Goal: Task Accomplishment & Management: Complete application form

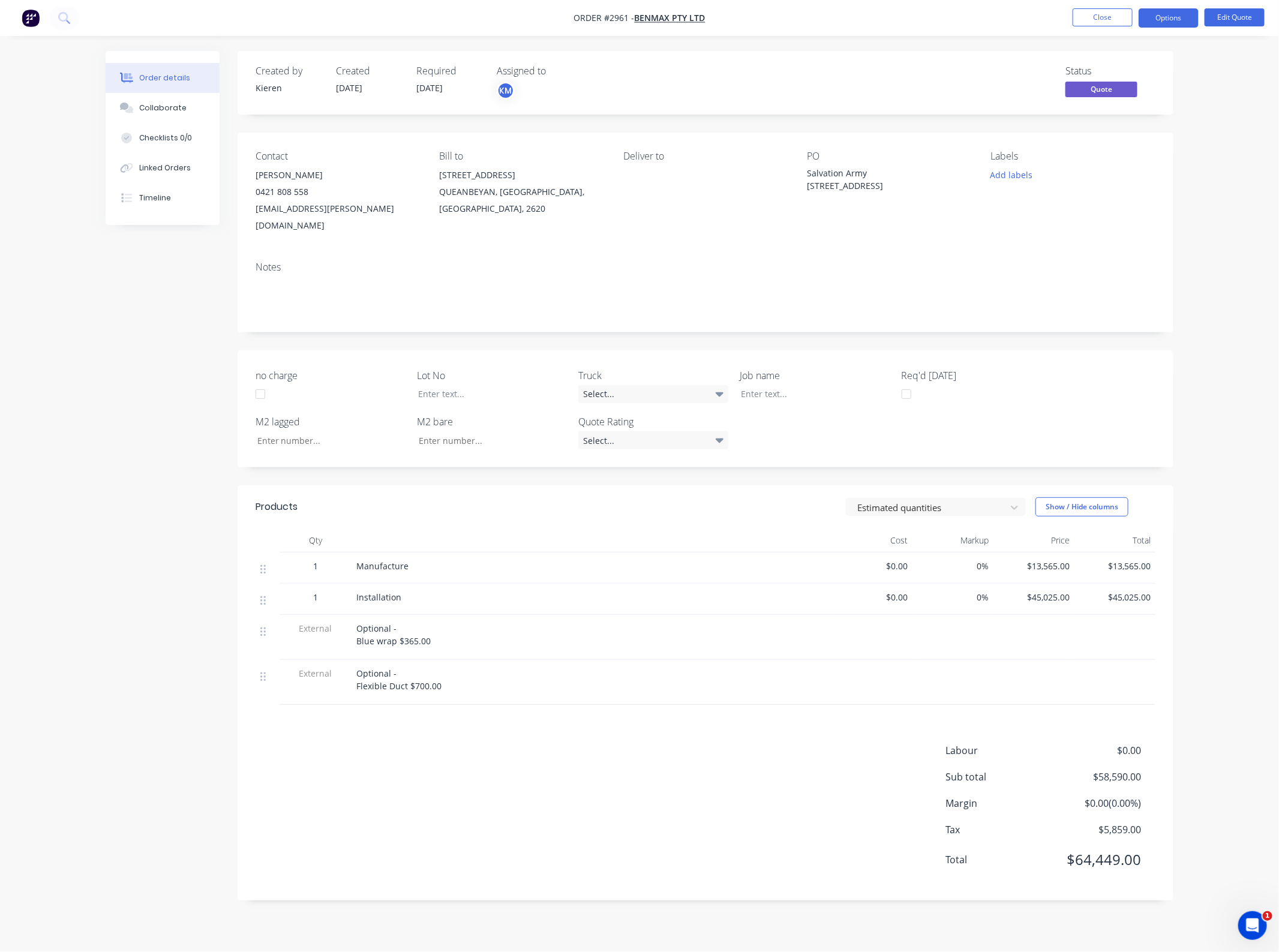
click at [1088, 36] on div "Order details Collaborate Checklists 0/0 Linked Orders Timeline Order details C…" at bounding box center [639, 476] width 1279 height 952
click at [1087, 28] on nav "Order #2961 - Benmax Pty Ltd Close Options Edit Quote" at bounding box center [639, 18] width 1279 height 36
click at [1088, 16] on button "Close" at bounding box center [1103, 17] width 60 height 18
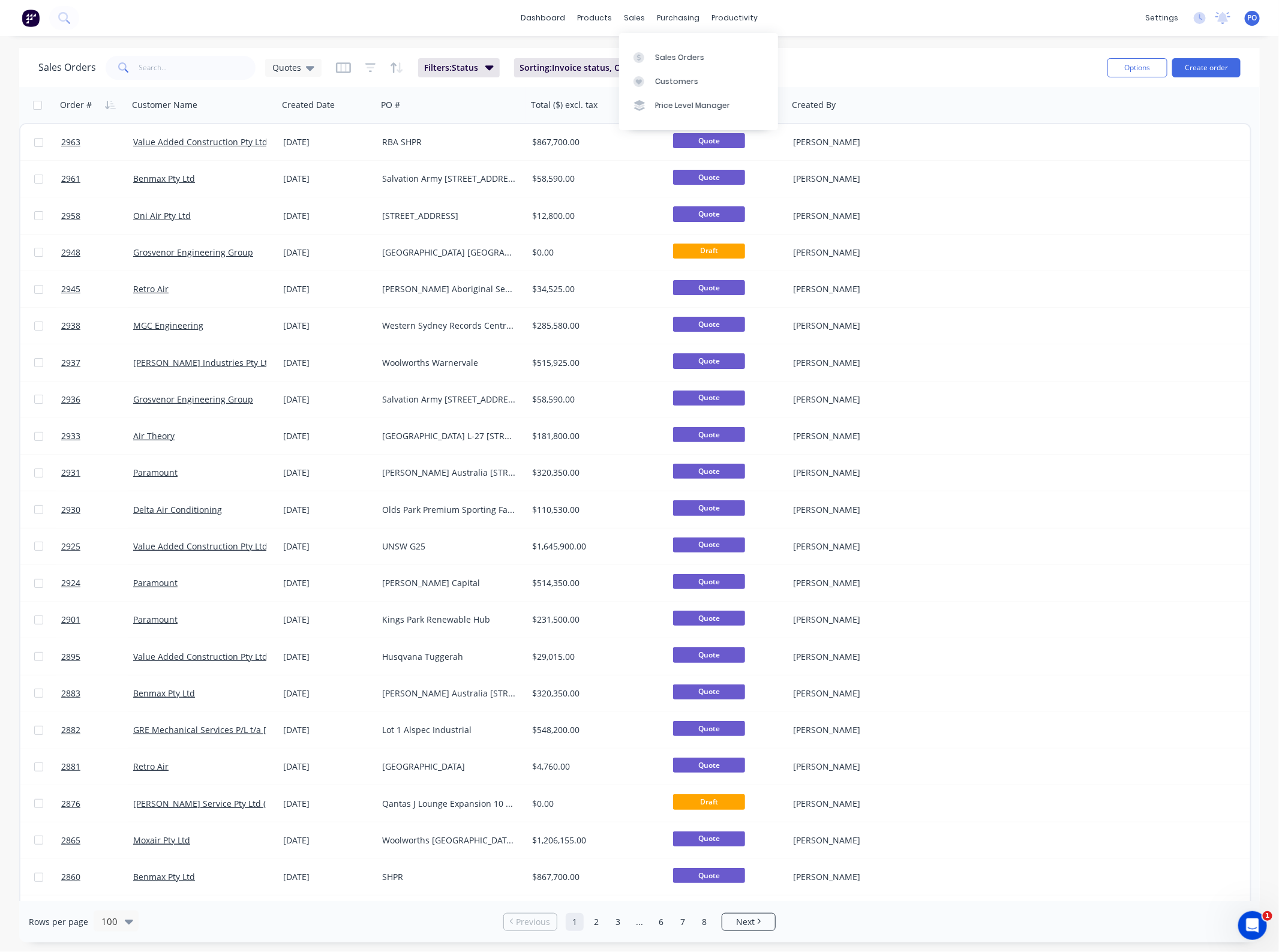
click at [655, 40] on div "Sales Orders Customers Price Level Manager" at bounding box center [699, 81] width 159 height 97
click at [653, 46] on link "Sales Orders" at bounding box center [699, 57] width 159 height 24
click at [202, 66] on input "text" at bounding box center [197, 68] width 117 height 24
click at [1226, 64] on button "Create order" at bounding box center [1206, 67] width 68 height 20
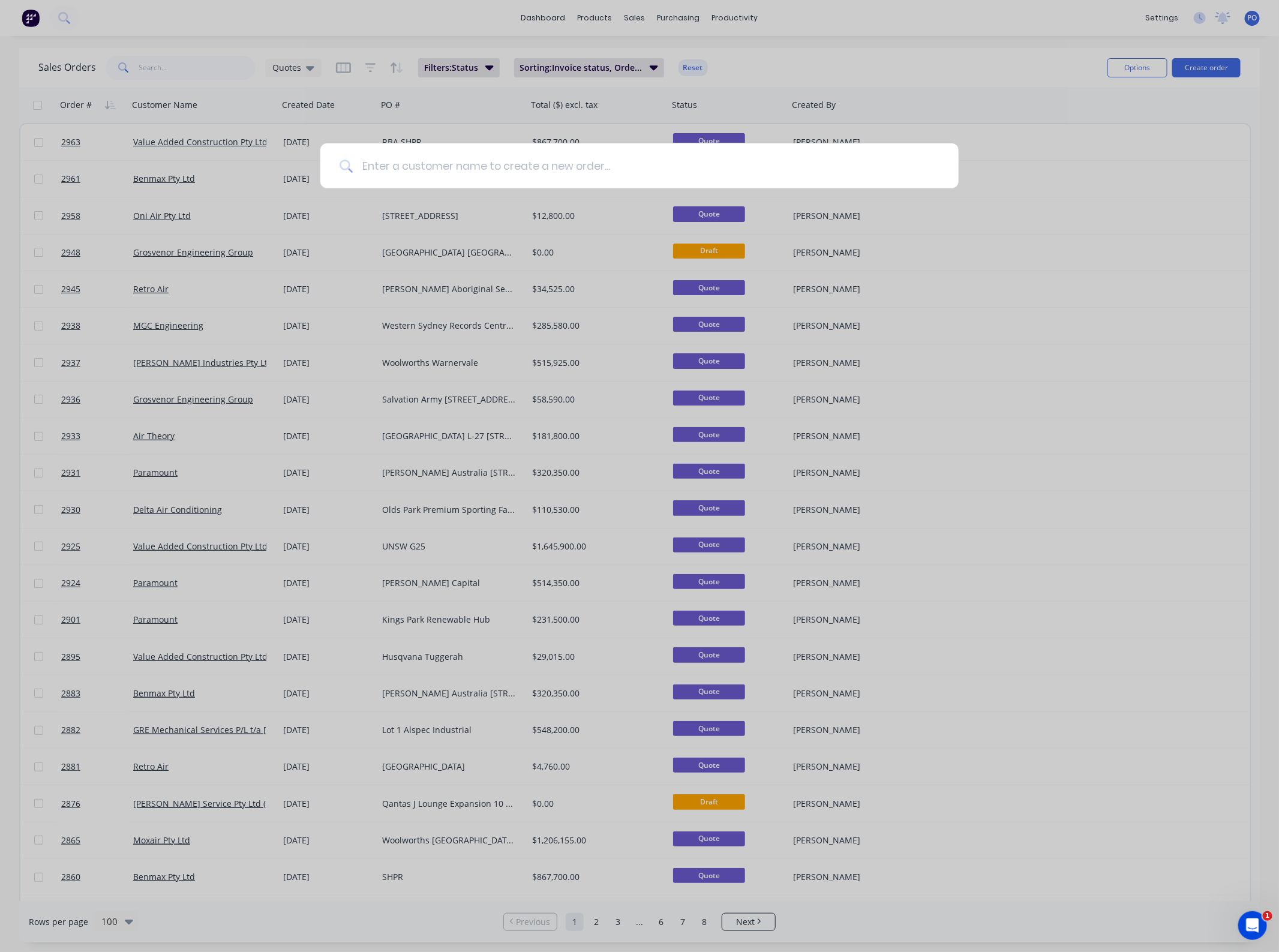
click at [501, 166] on input at bounding box center [646, 166] width 587 height 45
type input "airmaster"
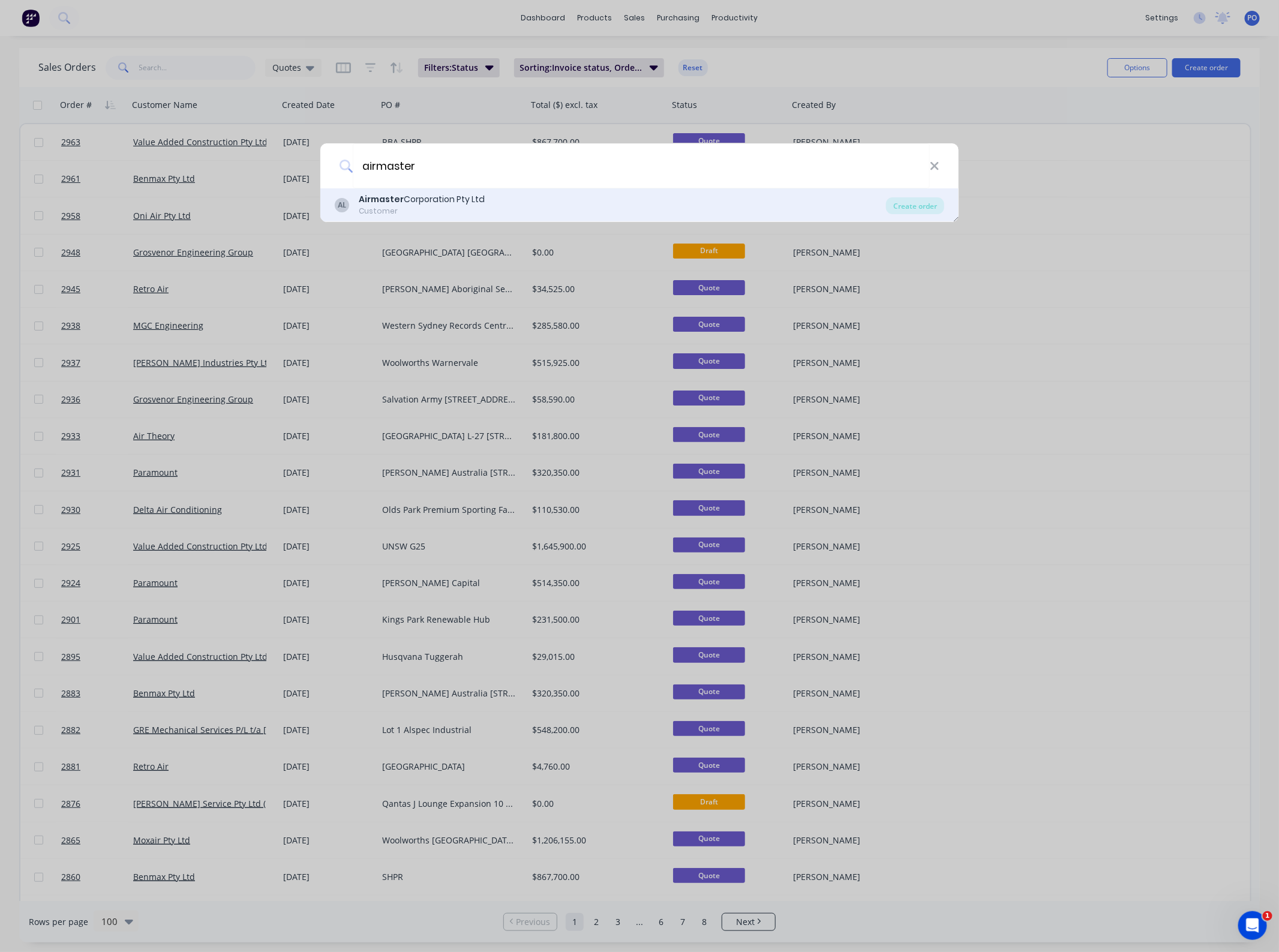
click at [433, 204] on div "Airmaster Corporation Pty Ltd" at bounding box center [422, 200] width 126 height 13
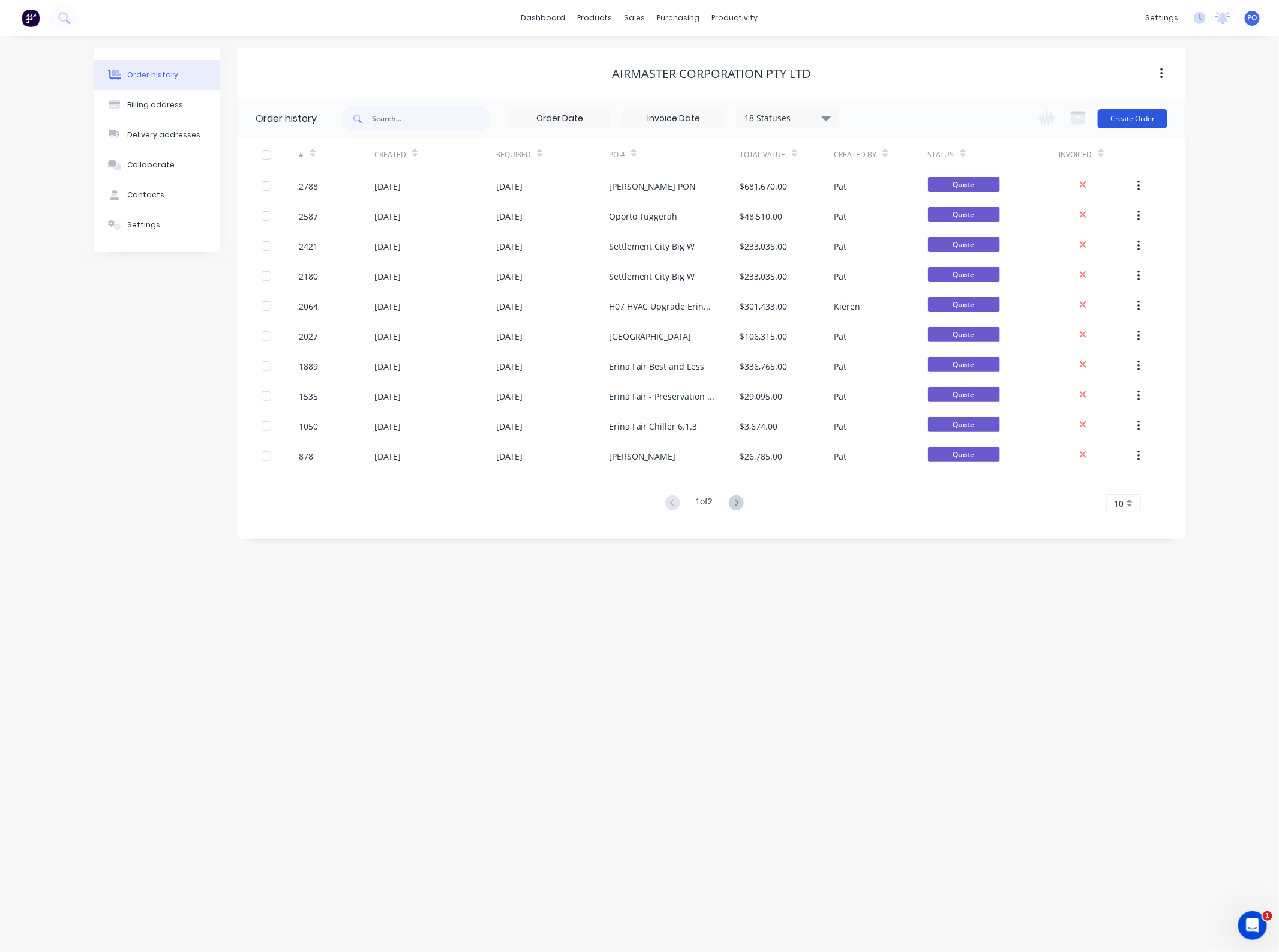
click at [1124, 122] on button "Create Order" at bounding box center [1133, 118] width 70 height 20
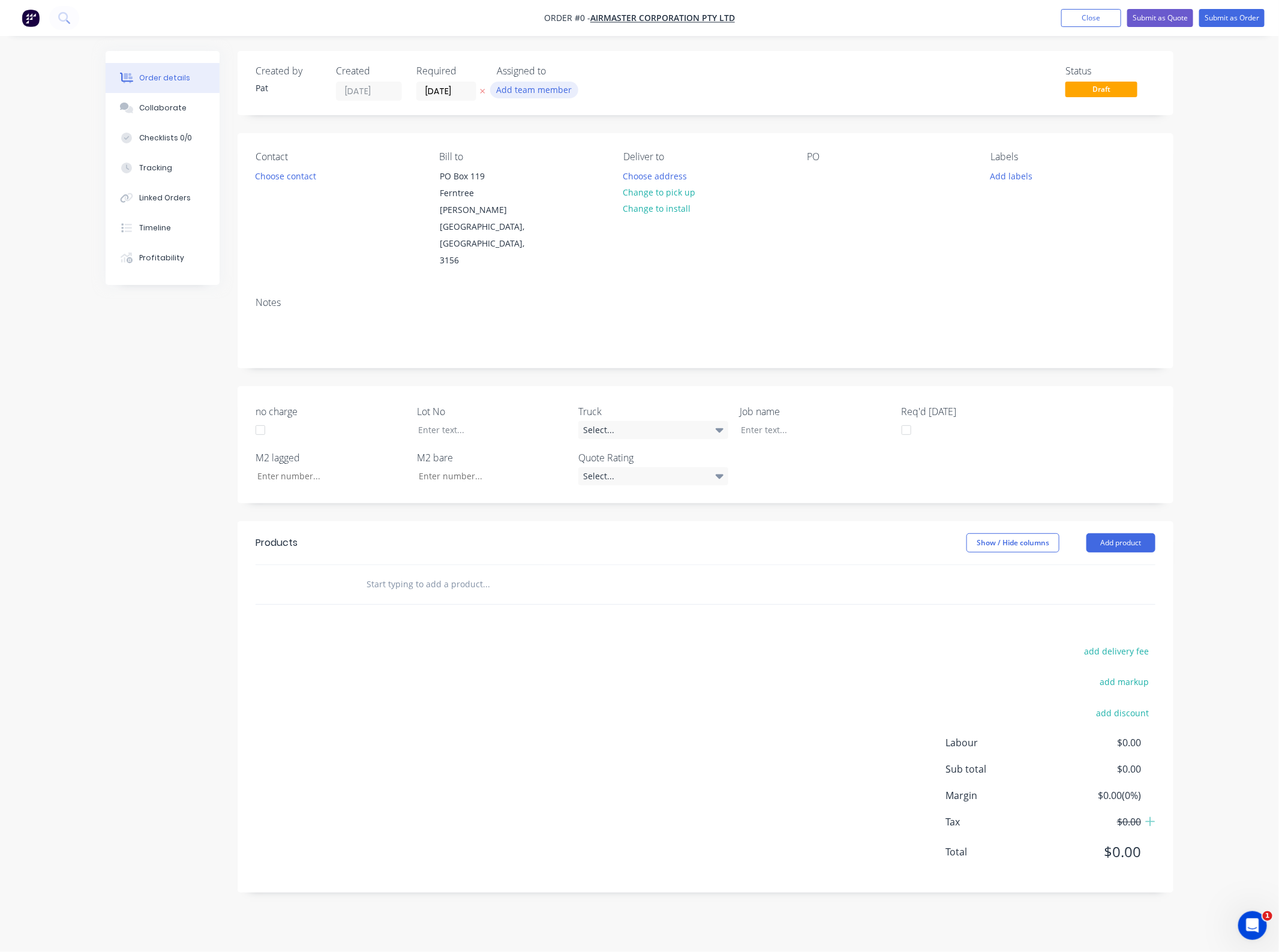
click at [531, 91] on button "Add team member" at bounding box center [535, 89] width 89 height 16
click at [565, 150] on div "[PERSON_NAME] (You)" at bounding box center [594, 157] width 120 height 13
click at [281, 183] on div "Order details Collaborate Checklists 0/0 Tracking Linked Orders Timeline Profit…" at bounding box center [639, 481] width 1092 height 860
click at [280, 178] on button "Choose contact" at bounding box center [285, 174] width 74 height 16
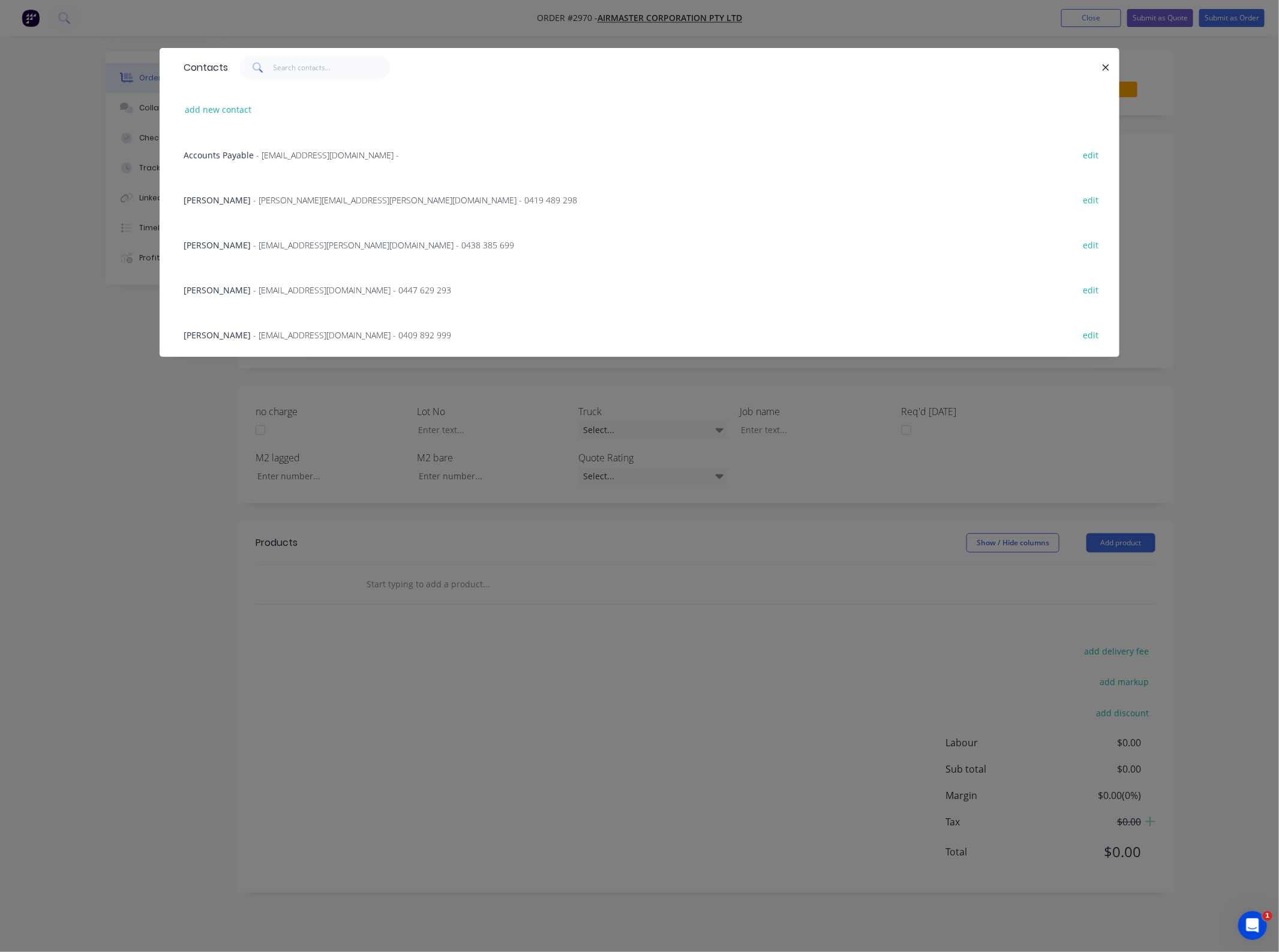
click at [234, 191] on div "[PERSON_NAME] - [PERSON_NAME][EMAIL_ADDRESS][PERSON_NAME][DOMAIN_NAME] - 0419 4…" at bounding box center [639, 200] width 924 height 45
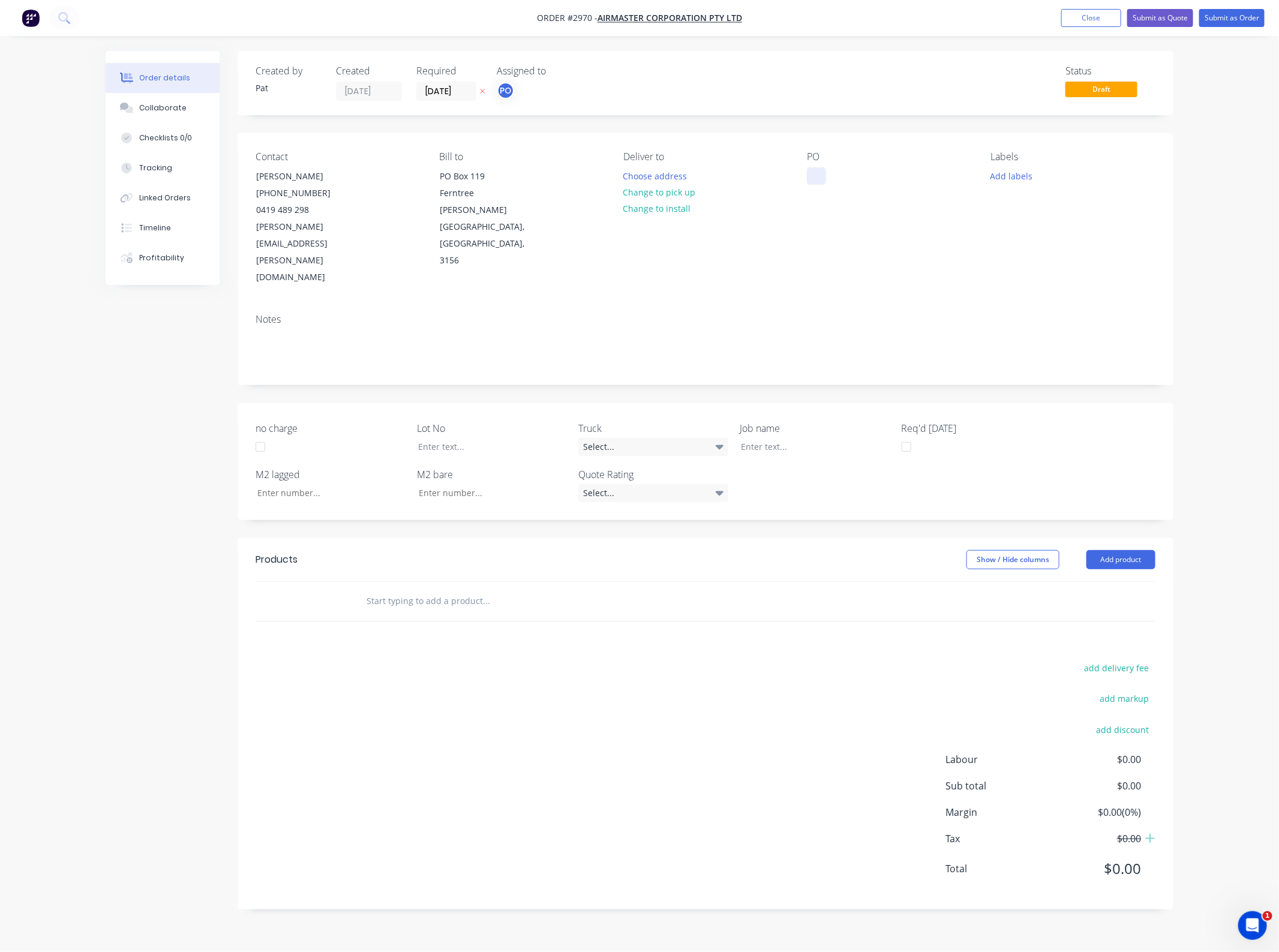
click at [826, 180] on div at bounding box center [816, 175] width 20 height 18
click at [865, 175] on div "Tuggerah DJ Backfill" at bounding box center [856, 175] width 99 height 18
click at [866, 172] on div "Tuggerah DJ' Backfill" at bounding box center [857, 175] width 101 height 18
click at [827, 235] on div "PO Tuggerah DJ's Backfill" at bounding box center [889, 218] width 164 height 135
click at [1099, 550] on button "Add product" at bounding box center [1121, 559] width 69 height 20
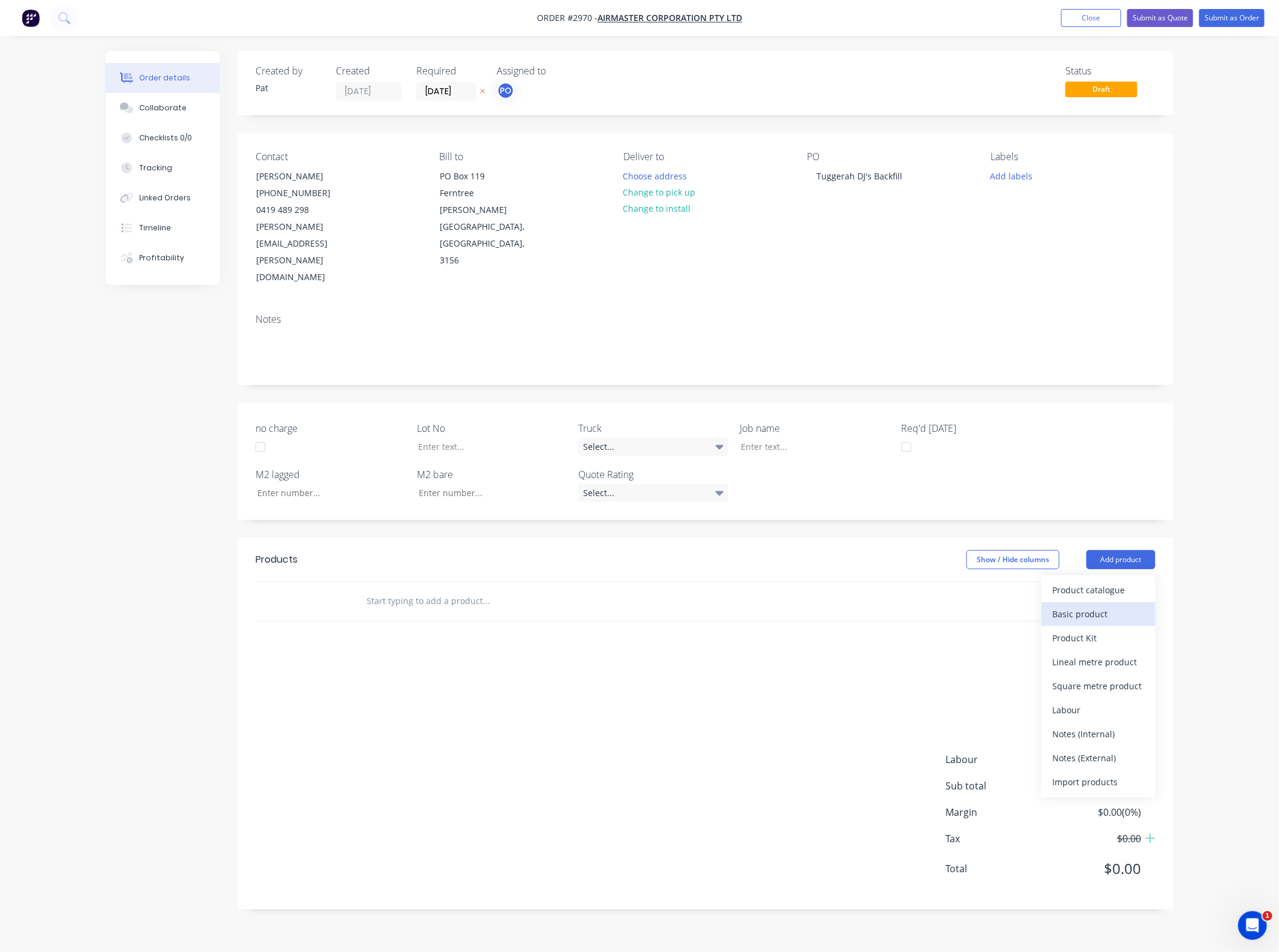
click at [1105, 605] on div "Basic product" at bounding box center [1098, 614] width 92 height 18
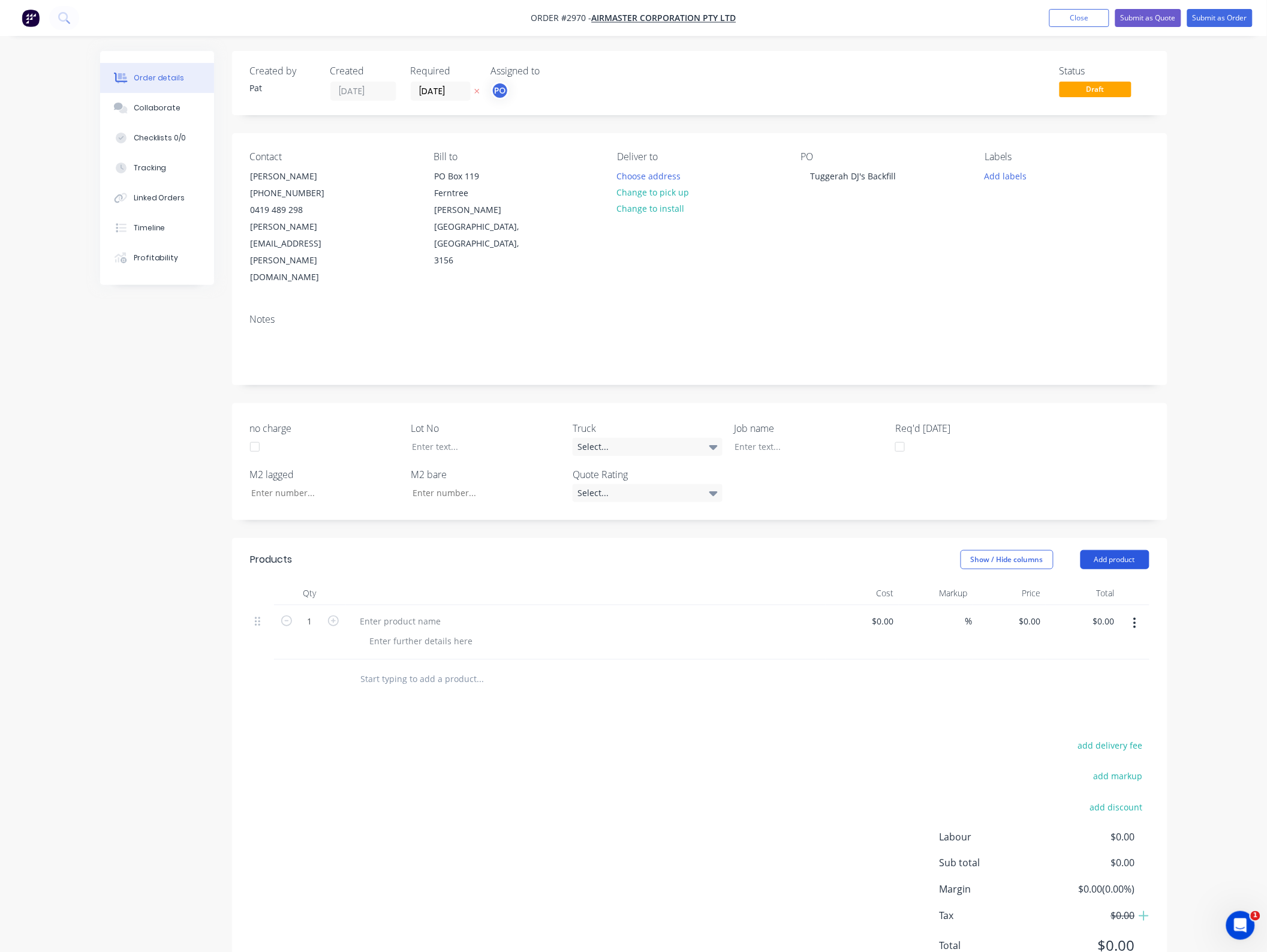
click at [1105, 550] on button "Add product" at bounding box center [1115, 559] width 69 height 20
click at [1098, 605] on div "Basic product" at bounding box center [1093, 614] width 92 height 18
click at [1105, 550] on button "Add product" at bounding box center [1115, 559] width 69 height 20
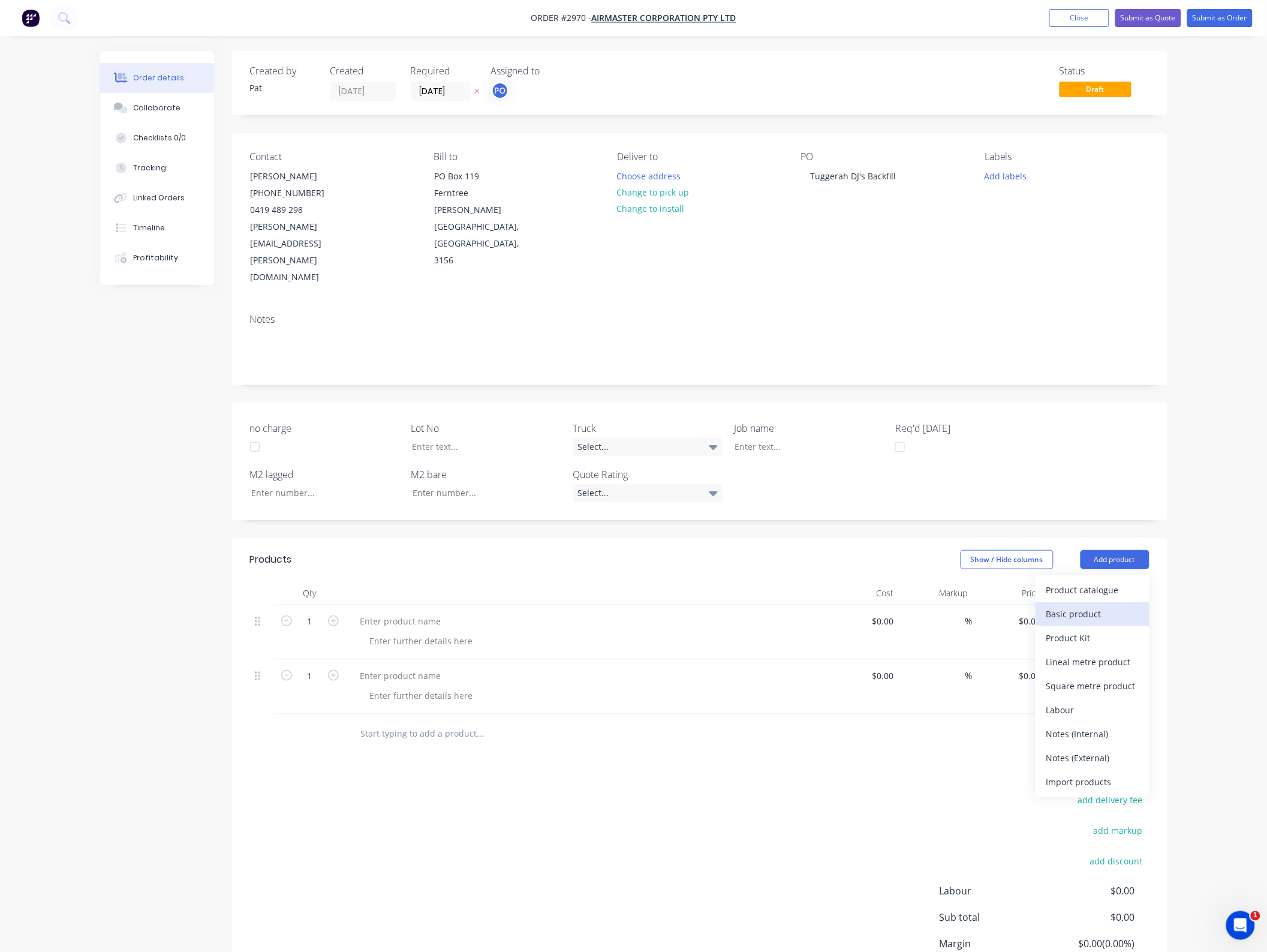
click at [1101, 605] on div "Basic product" at bounding box center [1093, 614] width 92 height 18
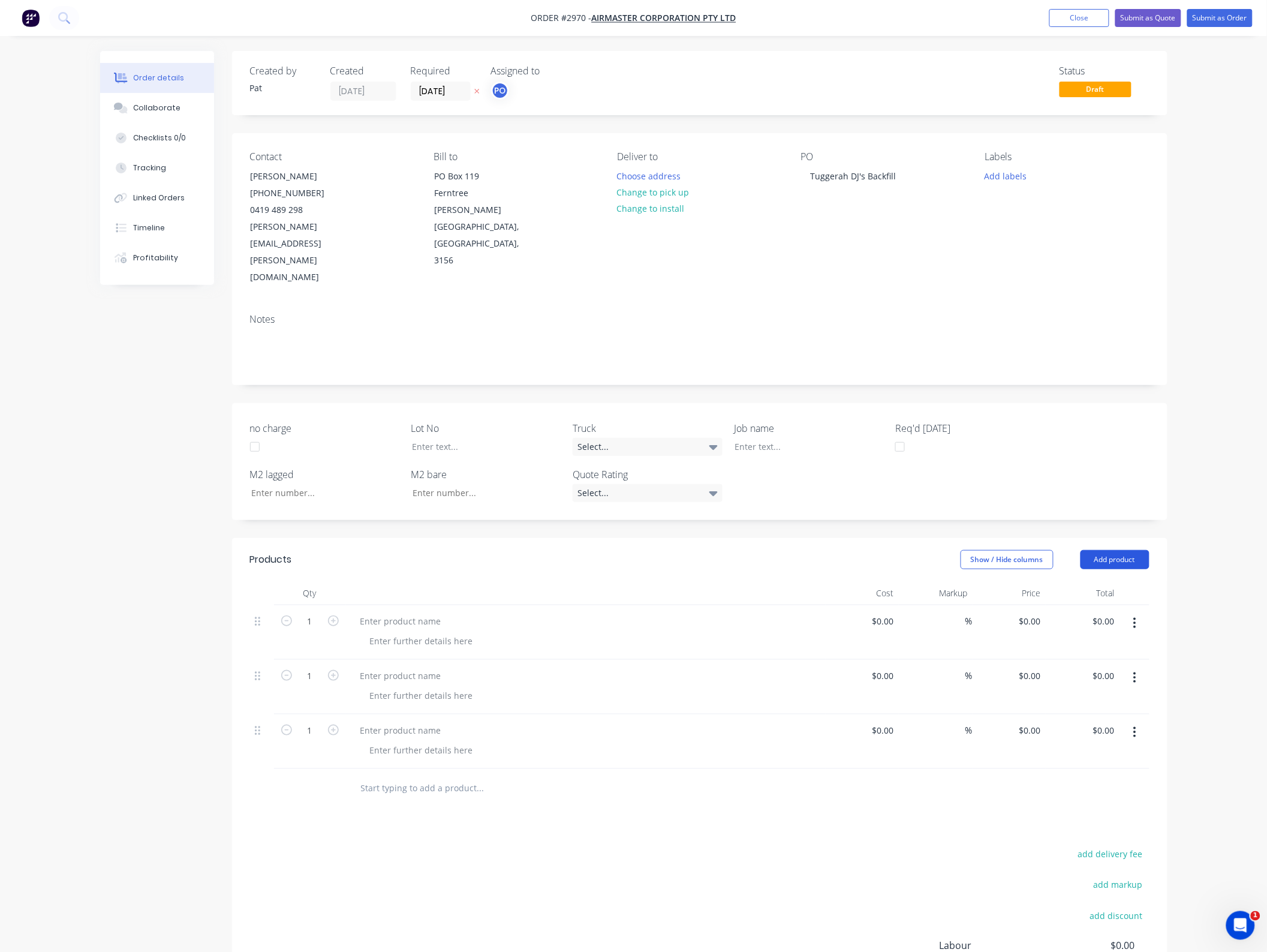
click at [1110, 550] on button "Add product" at bounding box center [1115, 559] width 69 height 20
click at [1097, 749] on div "Notes (External)" at bounding box center [1093, 757] width 92 height 18
click at [1095, 550] on button "Add product" at bounding box center [1115, 559] width 69 height 20
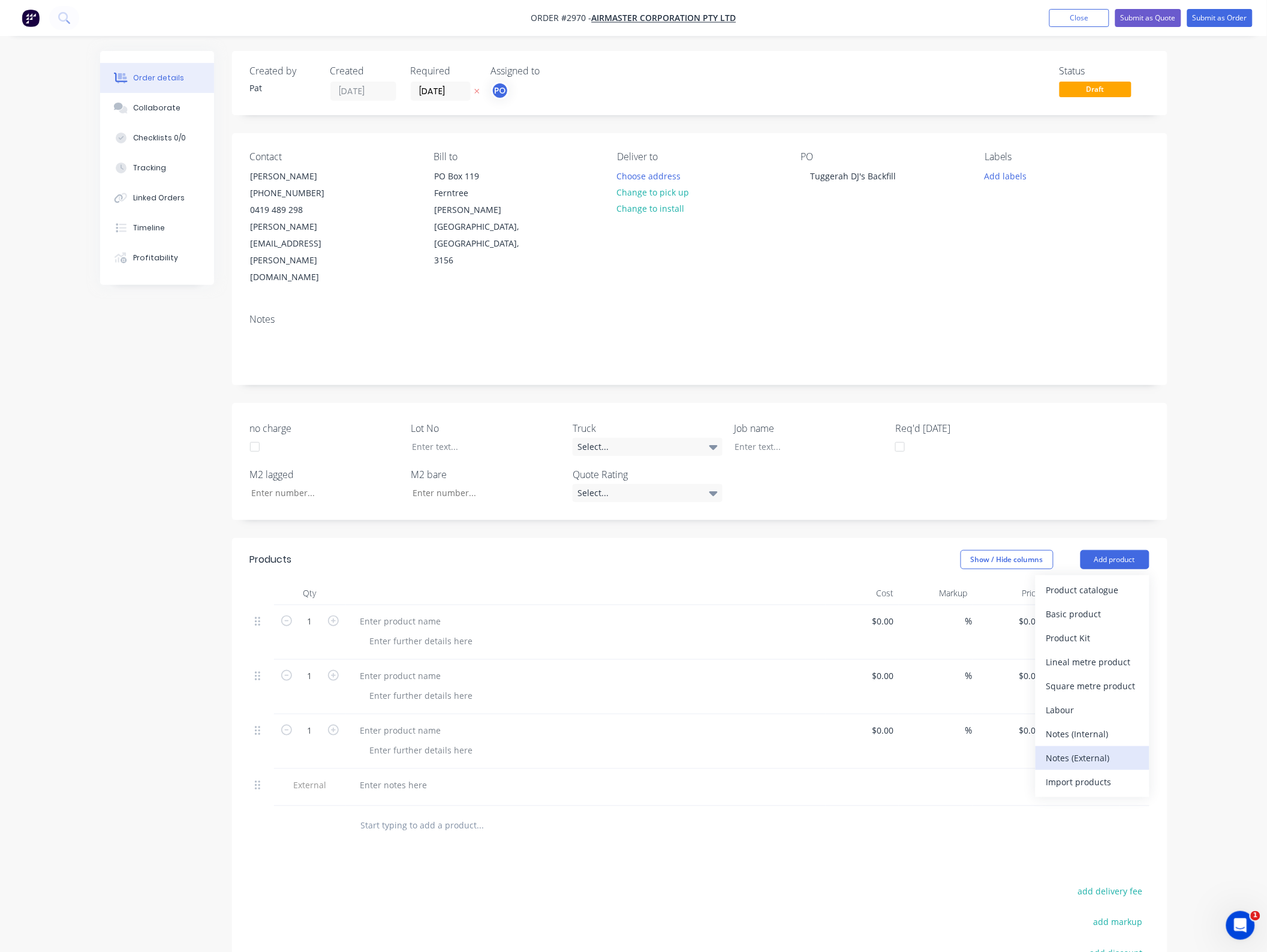
click at [1096, 749] on div "Notes (External)" at bounding box center [1093, 757] width 92 height 18
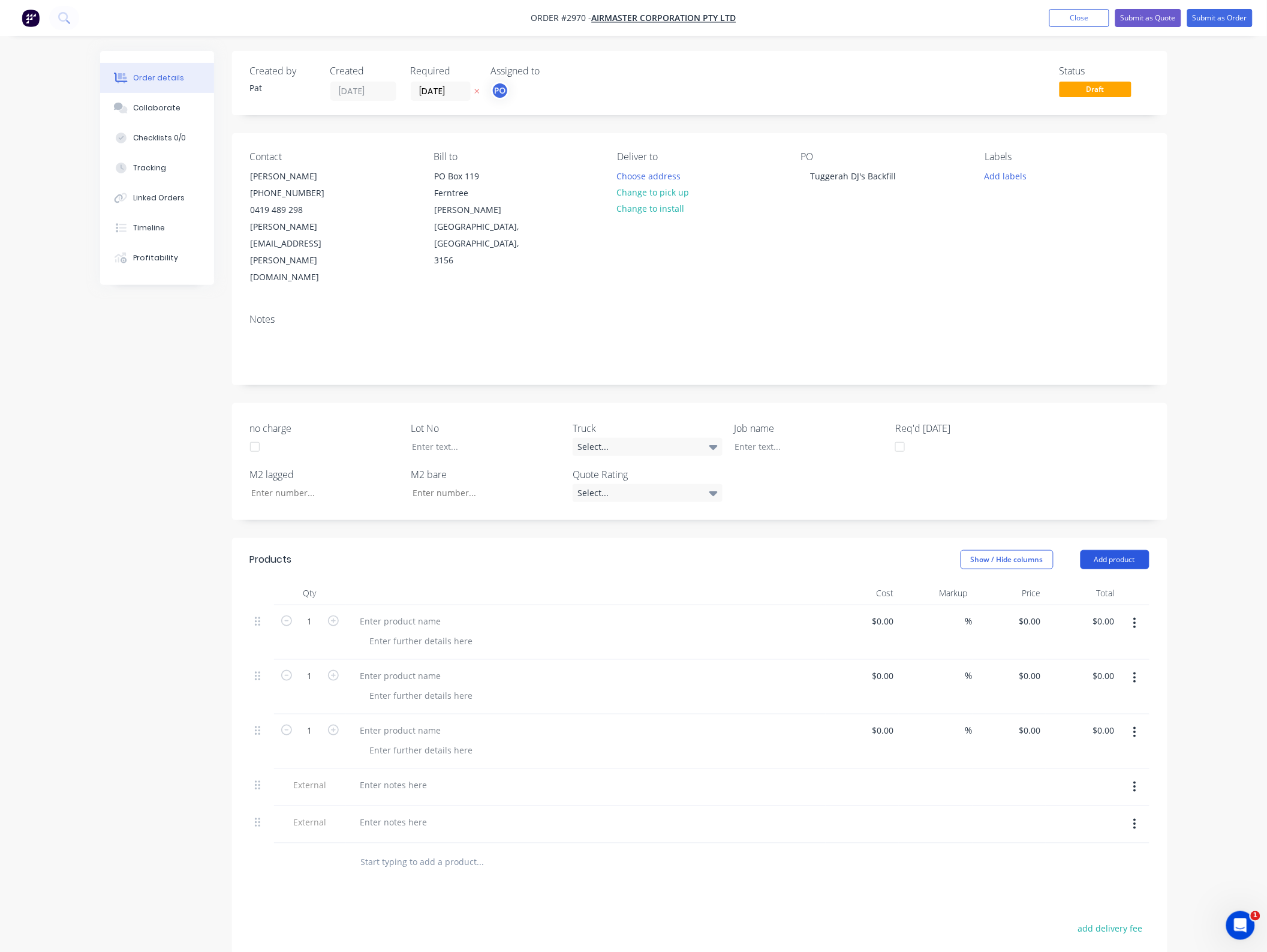
click at [1102, 550] on button "Add product" at bounding box center [1115, 559] width 69 height 20
drag, startPoint x: 1095, startPoint y: 704, endPoint x: 906, endPoint y: 673, distance: 191.5
click at [1095, 749] on div "Notes (External)" at bounding box center [1093, 757] width 92 height 18
click at [392, 613] on div at bounding box center [400, 621] width 100 height 18
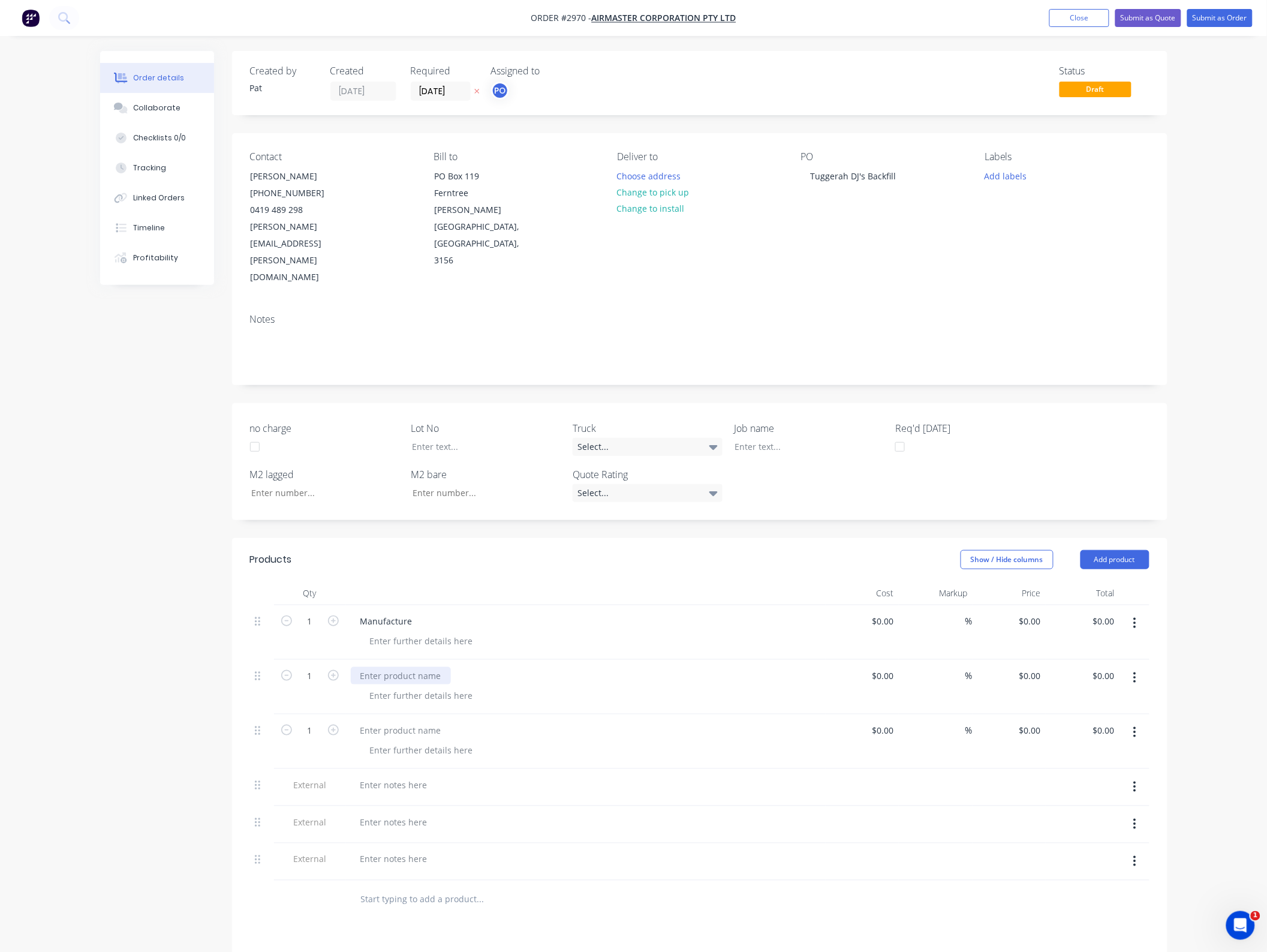
click at [418, 667] on div at bounding box center [400, 675] width 100 height 18
click at [402, 722] on div at bounding box center [400, 730] width 100 height 18
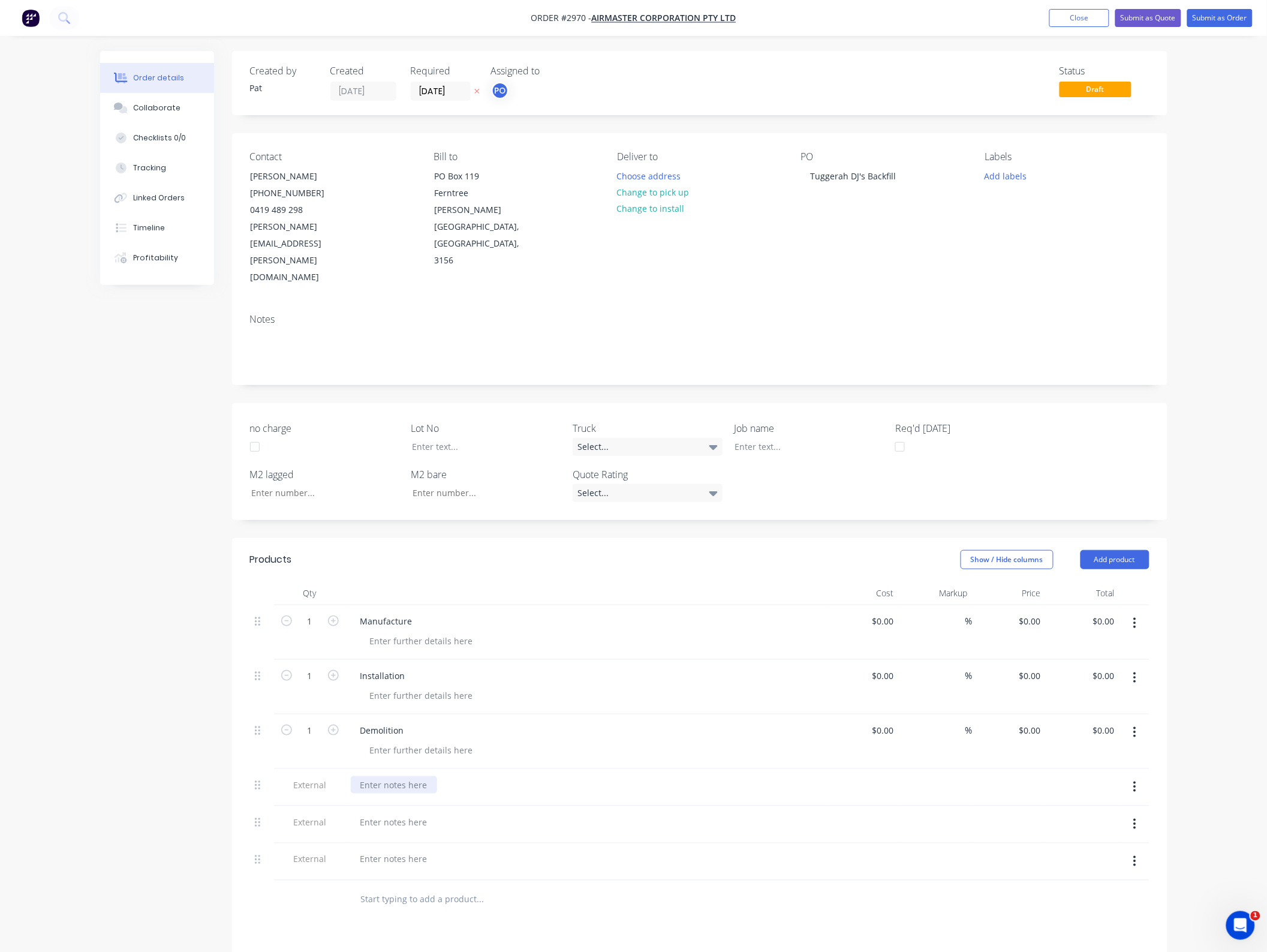
click at [388, 776] on div at bounding box center [393, 784] width 87 height 18
click at [396, 826] on div at bounding box center [393, 835] width 87 height 18
click at [390, 826] on div at bounding box center [393, 835] width 87 height 18
click at [399, 876] on div at bounding box center [393, 884] width 87 height 18
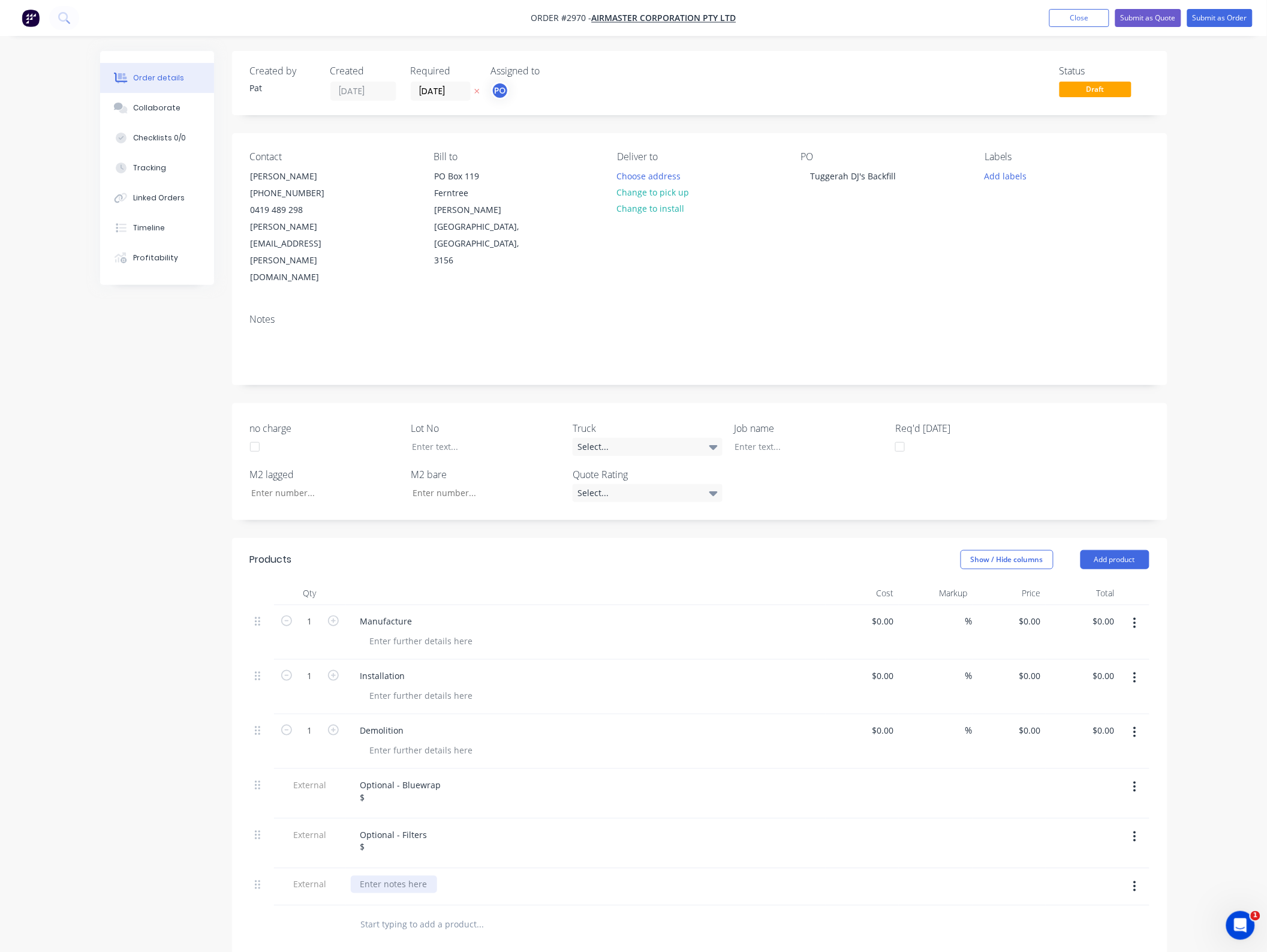
click at [399, 876] on div at bounding box center [393, 884] width 87 height 18
